Goal: Task Accomplishment & Management: Use online tool/utility

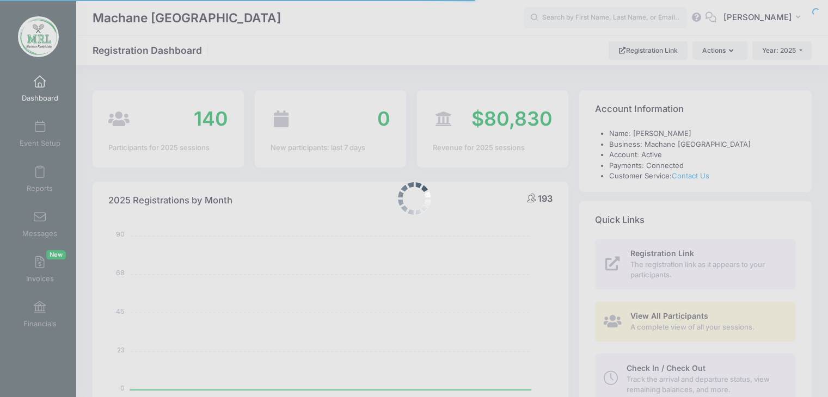
select select
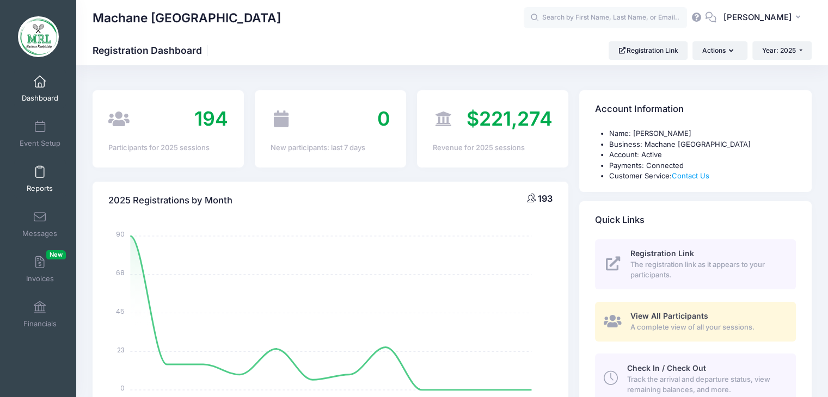
click at [39, 181] on link "Reports" at bounding box center [40, 179] width 52 height 38
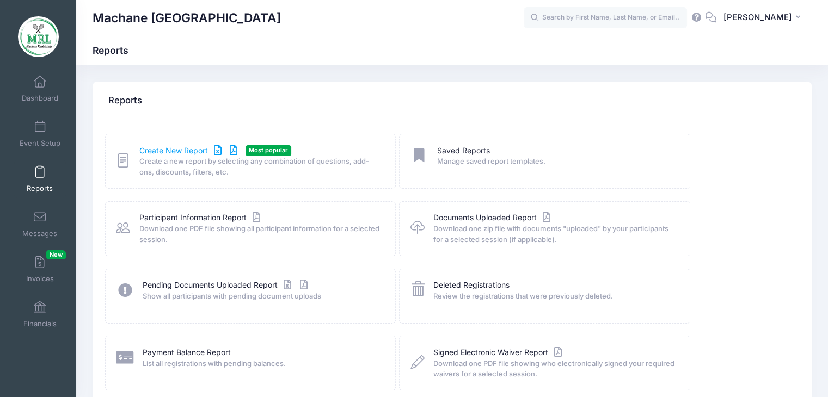
click at [181, 153] on link "Create New Report" at bounding box center [189, 150] width 101 height 11
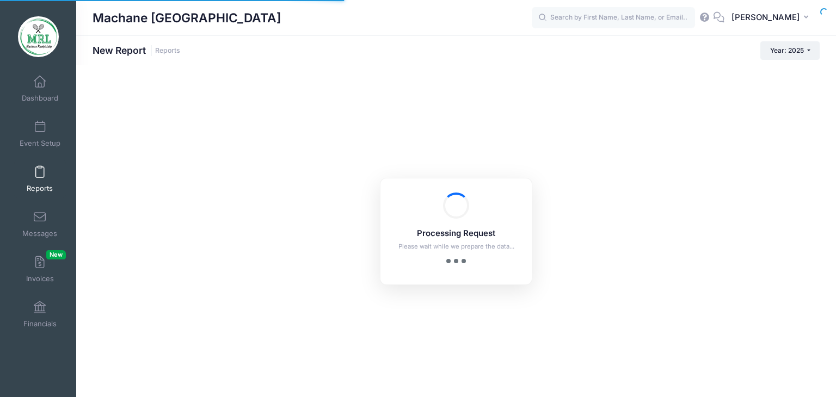
checkbox input "true"
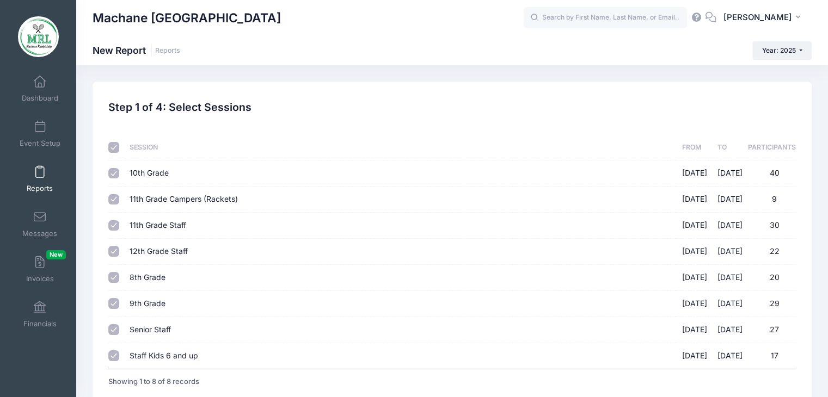
click at [115, 198] on input "11th Grade Campers (Rackets) 08/14/2025 - 08/28/2025 9" at bounding box center [113, 199] width 11 height 11
checkbox input "false"
click at [113, 229] on input "11th Grade Staff 08/14/2025 - 08/28/2025 30" at bounding box center [113, 225] width 11 height 11
checkbox input "false"
click at [114, 249] on input "12th Grade Staff 08/14/2025 - 08/28/2025 22" at bounding box center [113, 251] width 11 height 11
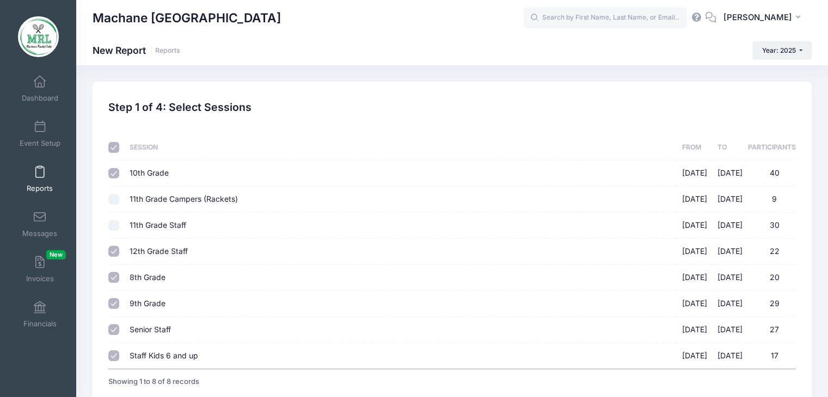
checkbox input "false"
click at [115, 354] on input "Staff Kids 6 and up 08/14/2025 - 08/28/2025 17" at bounding box center [113, 356] width 11 height 11
checkbox input "false"
click at [111, 324] on input "Senior Staff 08/14/2025 - 08/28/2025 27" at bounding box center [113, 329] width 11 height 11
checkbox input "false"
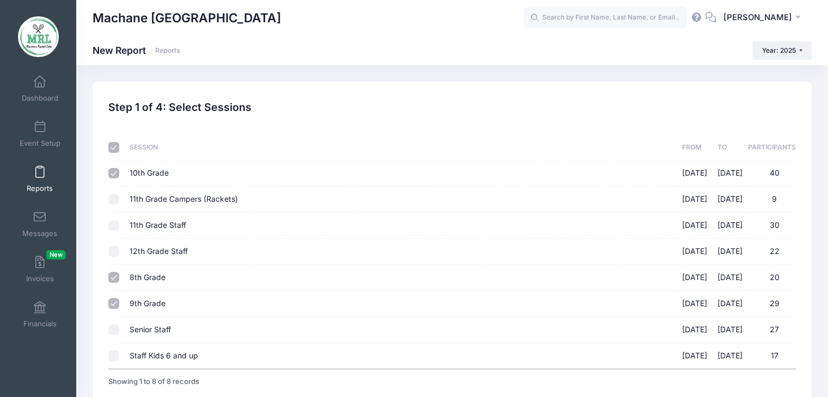
click at [114, 307] on input "9th Grade 08/14/2025 - 08/28/2025 29" at bounding box center [113, 303] width 11 height 11
checkbox input "false"
click at [115, 281] on input "8th Grade 08/14/2025 - 08/28/2025 20" at bounding box center [113, 277] width 11 height 11
checkbox input "false"
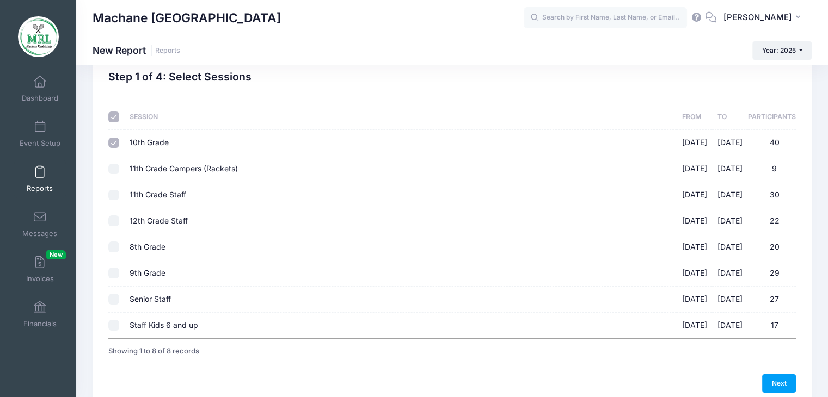
scroll to position [30, 0]
